Goal: Information Seeking & Learning: Check status

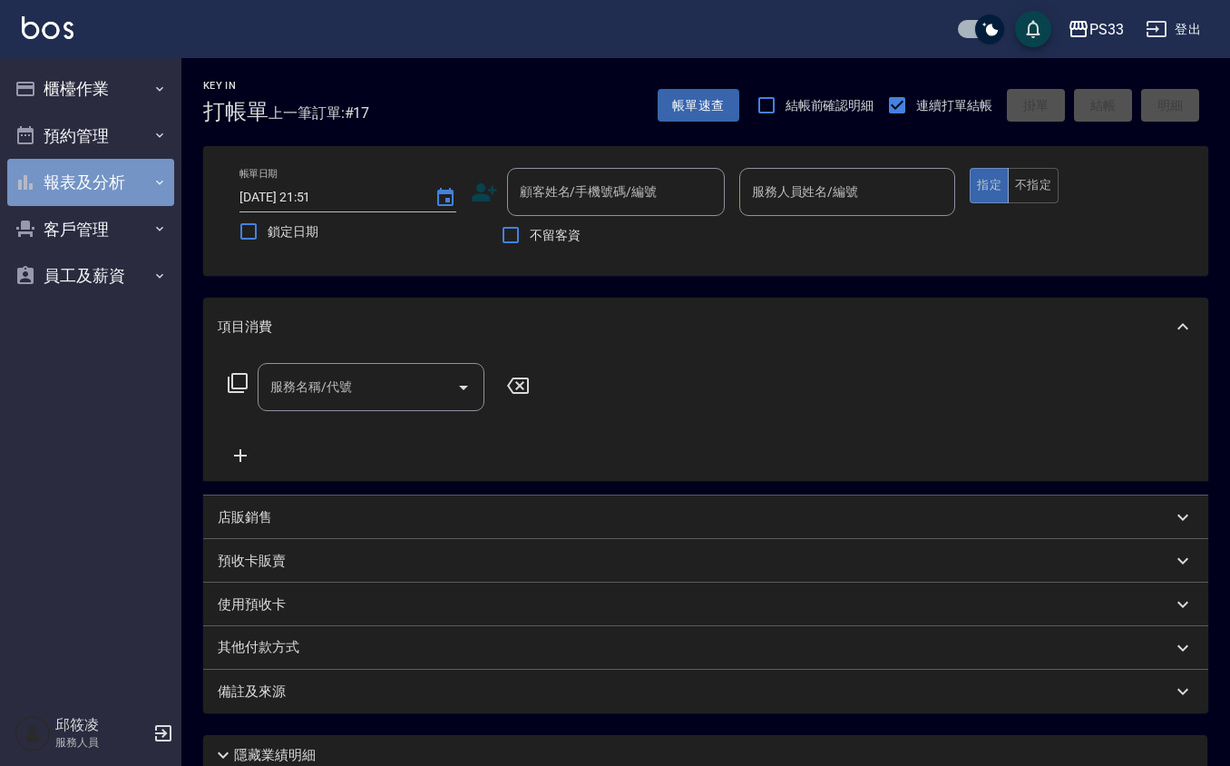
click at [116, 185] on button "報表及分析" at bounding box center [90, 182] width 167 height 47
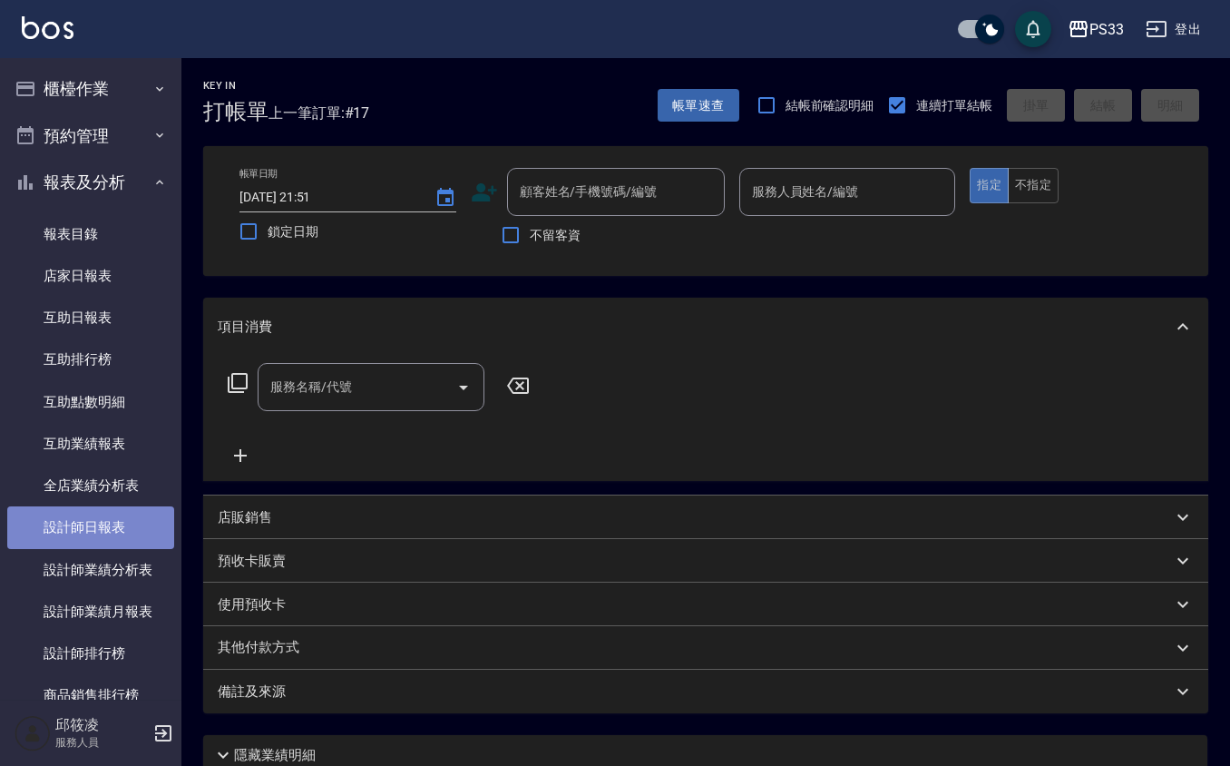
click at [116, 510] on link "設計師日報表" at bounding box center [90, 527] width 167 height 42
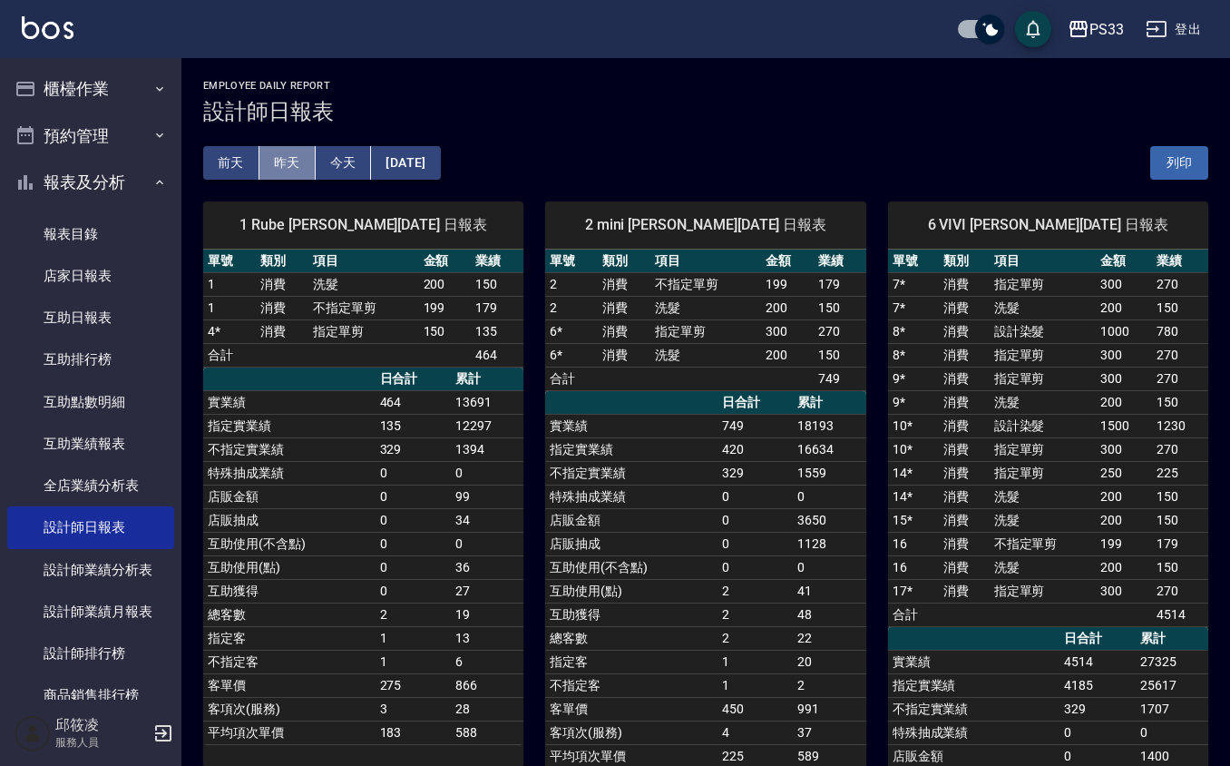
click at [273, 161] on button "昨天" at bounding box center [288, 163] width 56 height 34
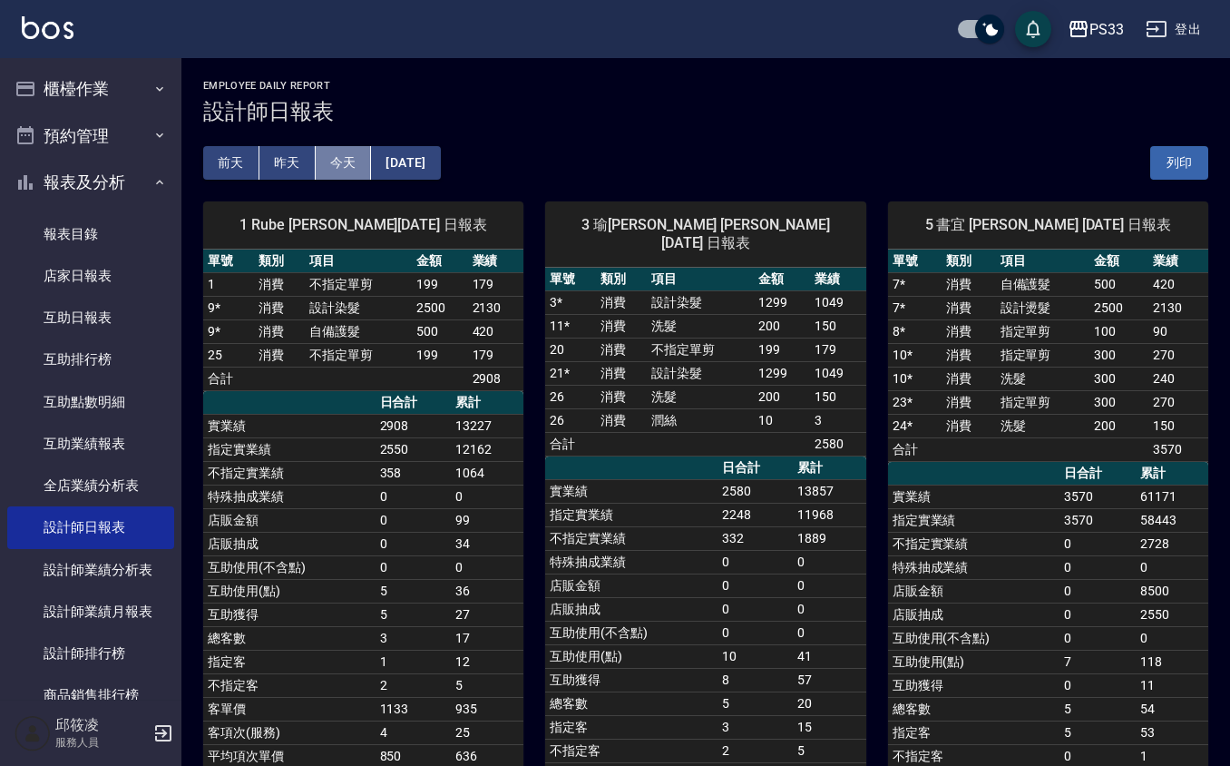
click at [353, 152] on button "今天" at bounding box center [344, 163] width 56 height 34
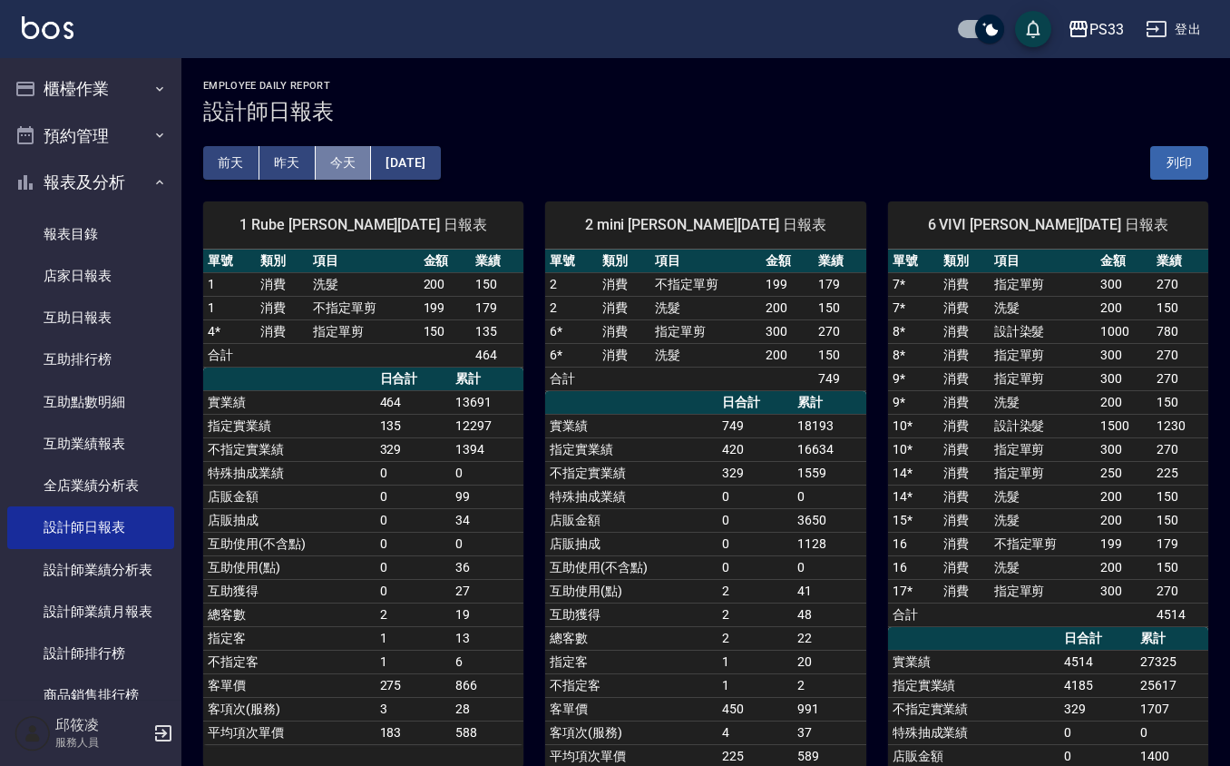
click at [336, 152] on button "今天" at bounding box center [344, 163] width 56 height 34
click at [287, 167] on button "昨天" at bounding box center [288, 163] width 56 height 34
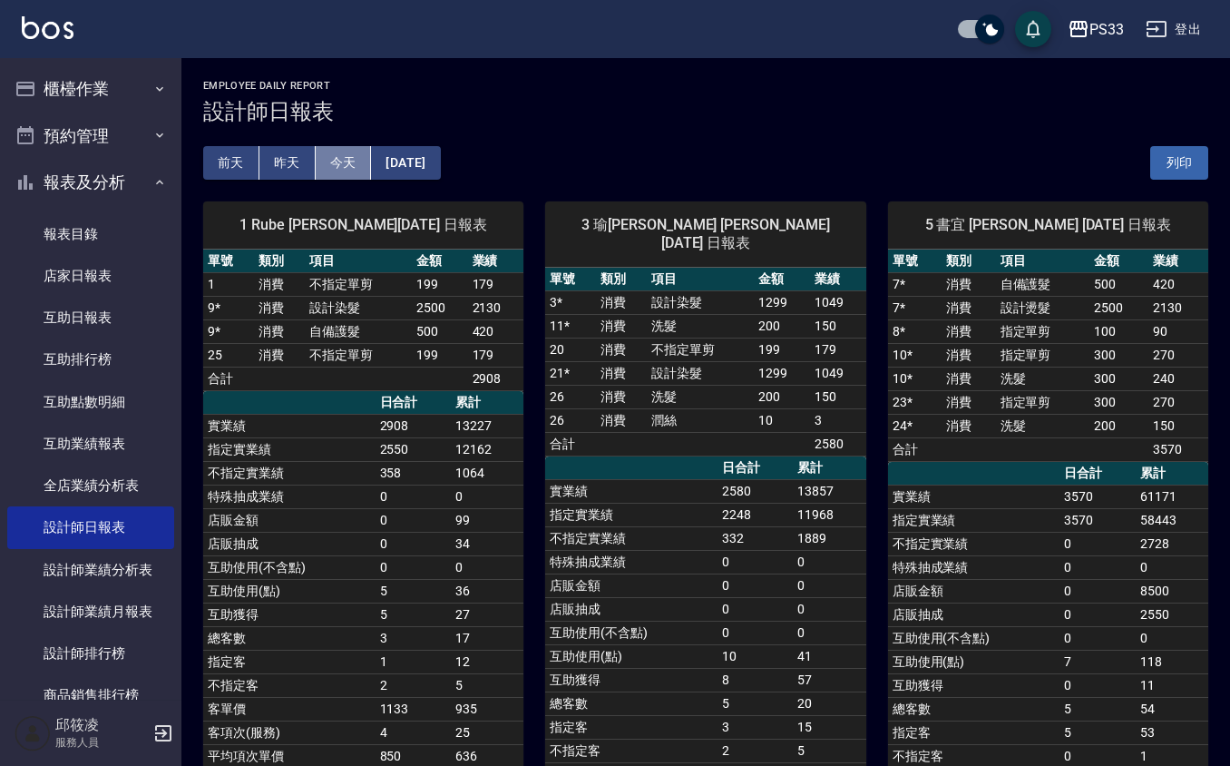
click at [345, 162] on button "今天" at bounding box center [344, 163] width 56 height 34
